Goal: Task Accomplishment & Management: Manage account settings

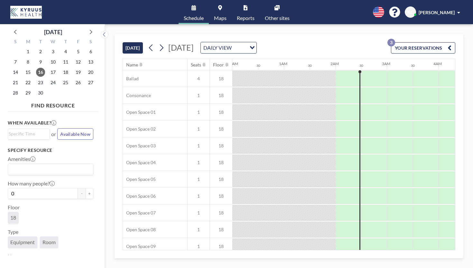
scroll to position [0, 63]
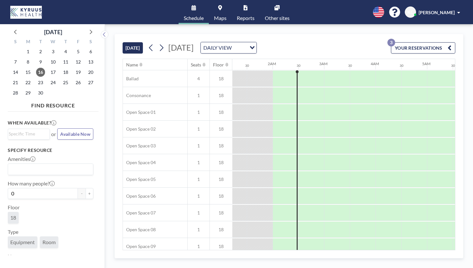
click at [448, 42] on button "YOUR RESERVATIONS 3" at bounding box center [423, 47] width 64 height 11
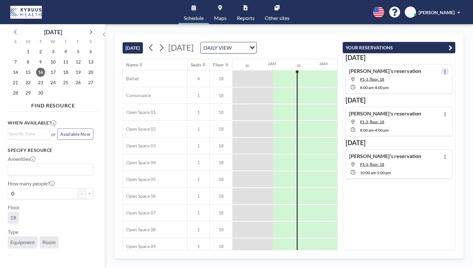
click at [447, 70] on icon at bounding box center [445, 72] width 3 height 4
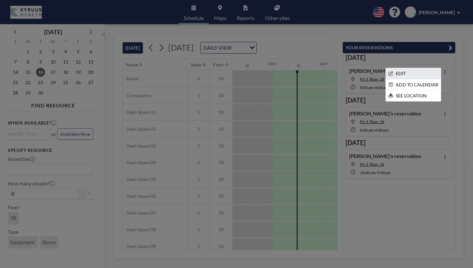
click at [415, 68] on li "EDIT" at bounding box center [413, 73] width 55 height 11
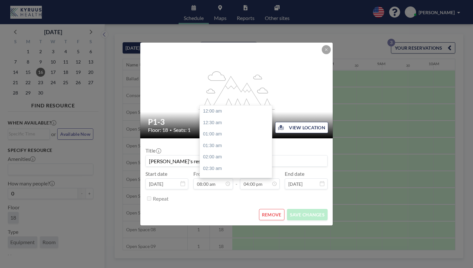
scroll to position [329, 0]
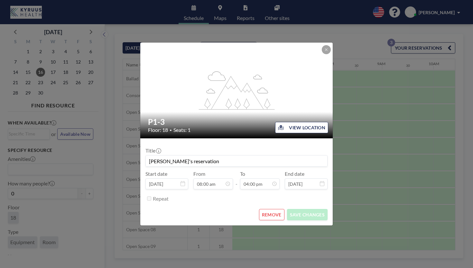
click at [268, 209] on button "REMOVE" at bounding box center [271, 214] width 25 height 11
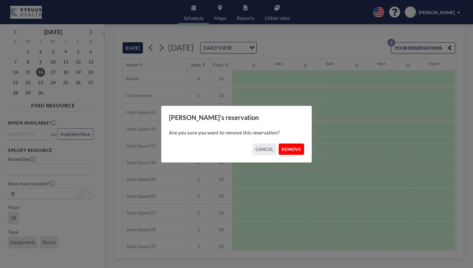
click at [284, 147] on button "REMOVE" at bounding box center [291, 148] width 25 height 11
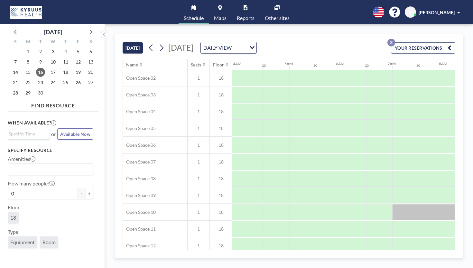
scroll to position [79, 201]
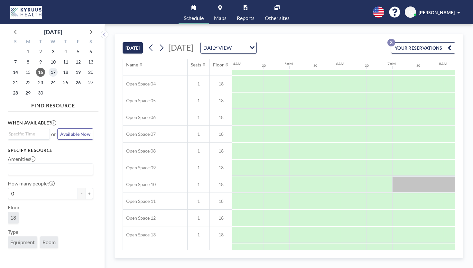
click at [49, 68] on span "17" at bounding box center [53, 72] width 9 height 9
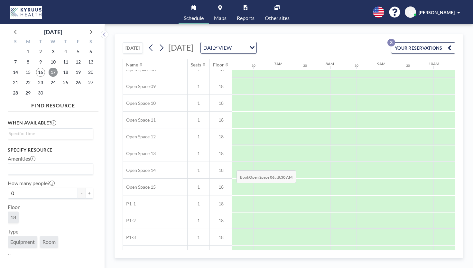
scroll to position [167, 314]
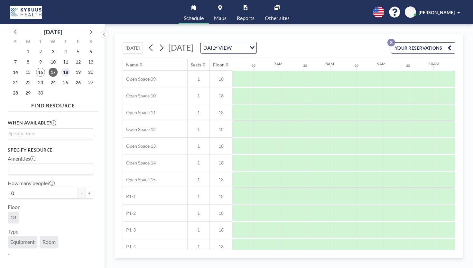
click at [61, 68] on span "18" at bounding box center [65, 72] width 9 height 9
click at [74, 68] on span "19" at bounding box center [78, 72] width 9 height 9
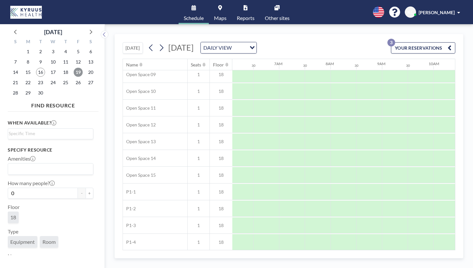
scroll to position [189, 314]
click at [24, 78] on span "22" at bounding box center [28, 82] width 9 height 9
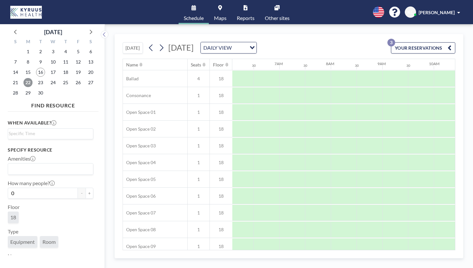
scroll to position [0, 314]
click at [36, 78] on span "23" at bounding box center [40, 82] width 9 height 9
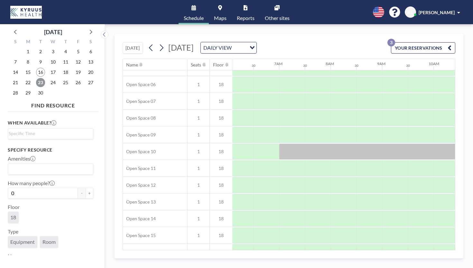
scroll to position [132, 314]
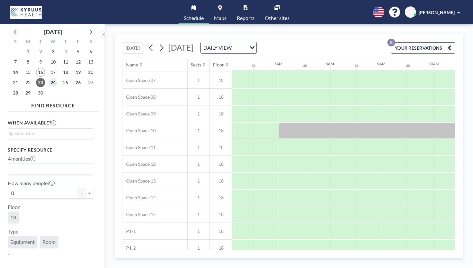
click at [49, 78] on span "24" at bounding box center [53, 82] width 9 height 9
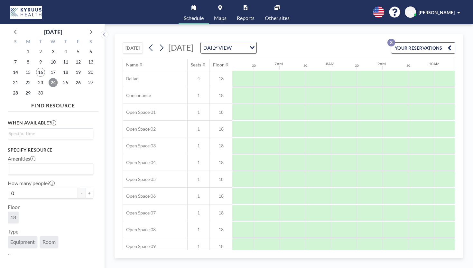
scroll to position [0, 314]
click at [61, 78] on span "25" at bounding box center [65, 82] width 9 height 9
click at [74, 78] on span "26" at bounding box center [78, 82] width 9 height 9
click at [24, 88] on span "29" at bounding box center [28, 92] width 9 height 9
click at [36, 88] on span "30" at bounding box center [40, 92] width 9 height 9
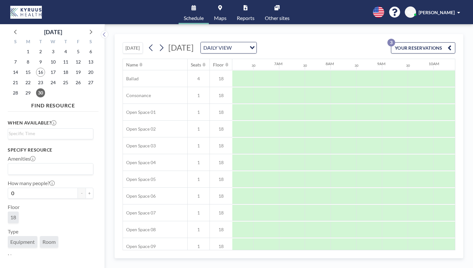
click at [275, 8] on icon at bounding box center [277, 7] width 5 height 5
